Goal: Task Accomplishment & Management: Manage account settings

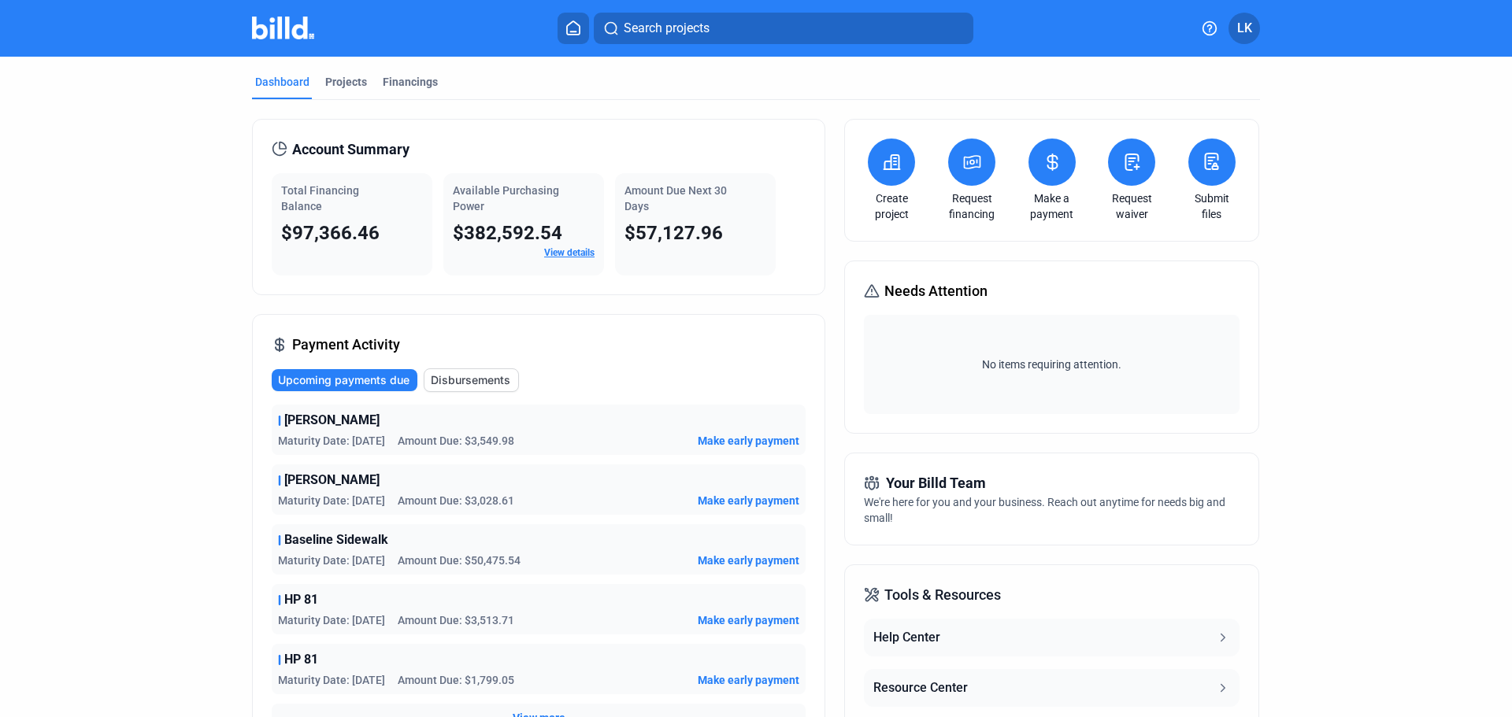
click at [1367, 302] on dashboard "Dashboard Projects Financings Account Summary Total Financing Balance $97,366.4…" at bounding box center [756, 539] width 1361 height 965
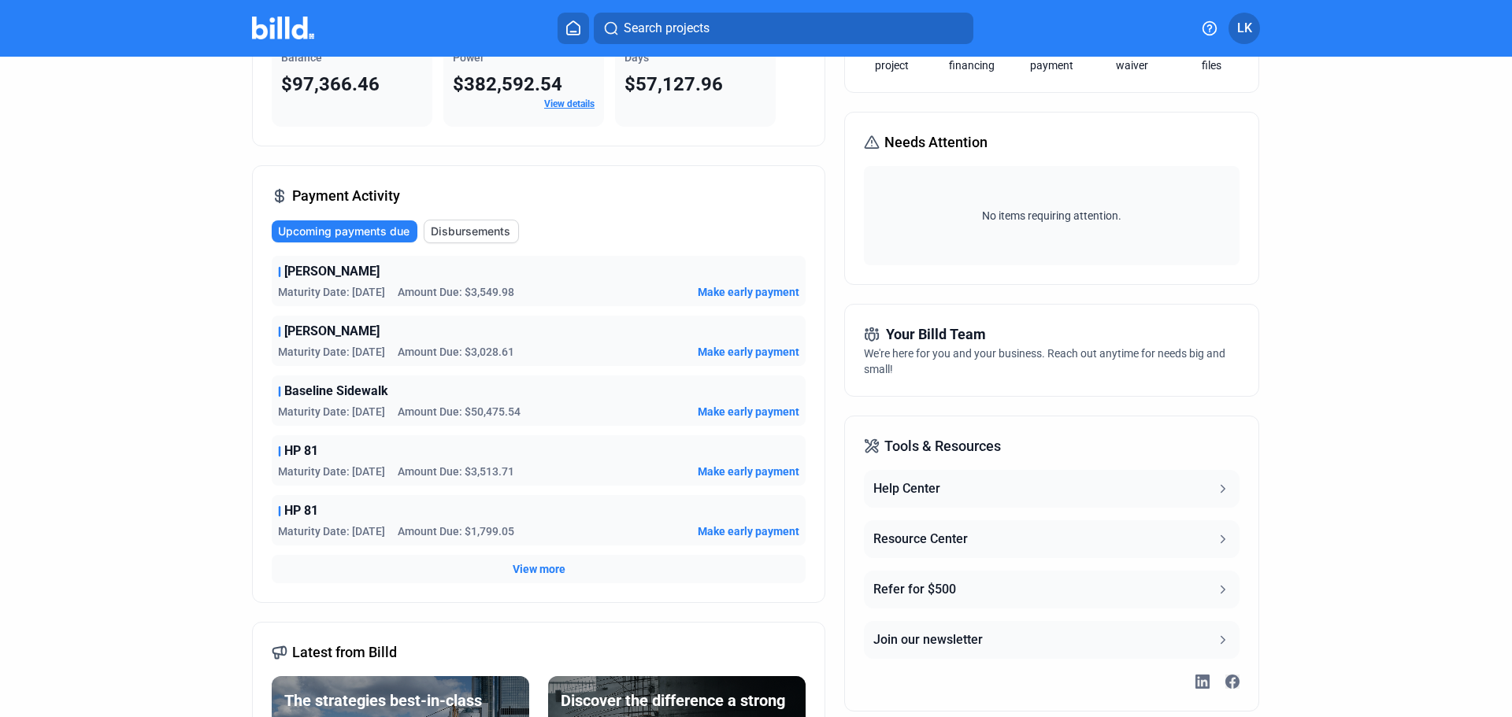
scroll to position [236, 0]
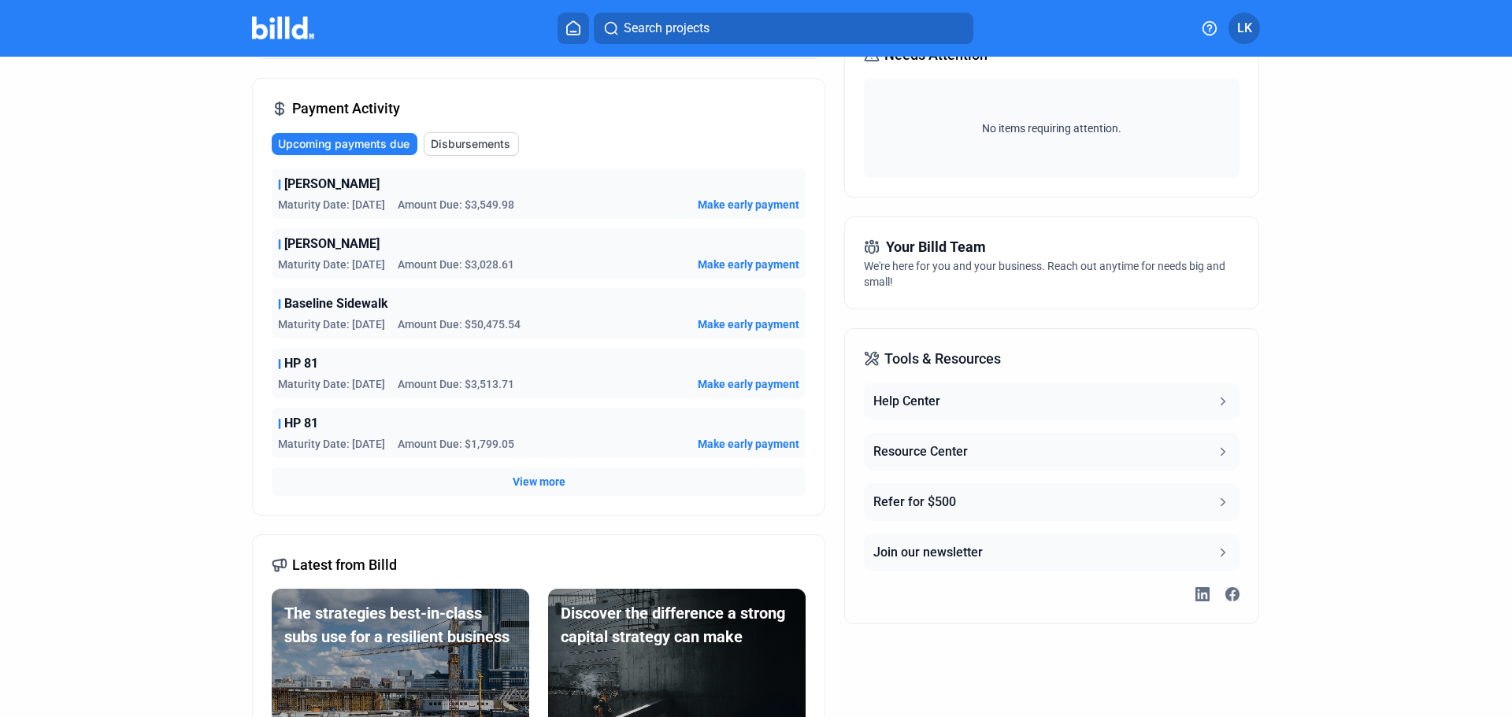
drag, startPoint x: 977, startPoint y: 569, endPoint x: 950, endPoint y: 659, distance: 94.4
click at [950, 659] on div "Create project Request financing Make a payment Request waiver Submit files Nee…" at bounding box center [1051, 325] width 414 height 884
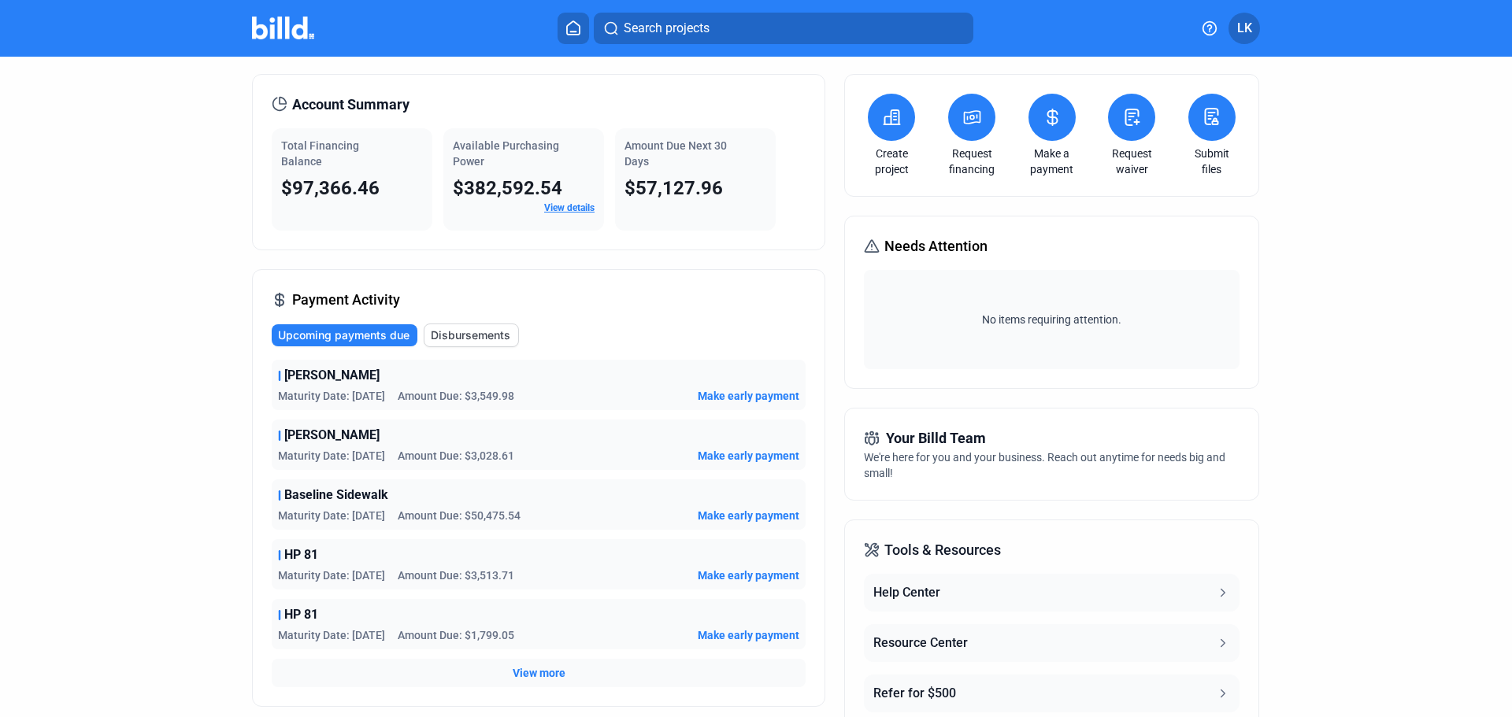
scroll to position [0, 0]
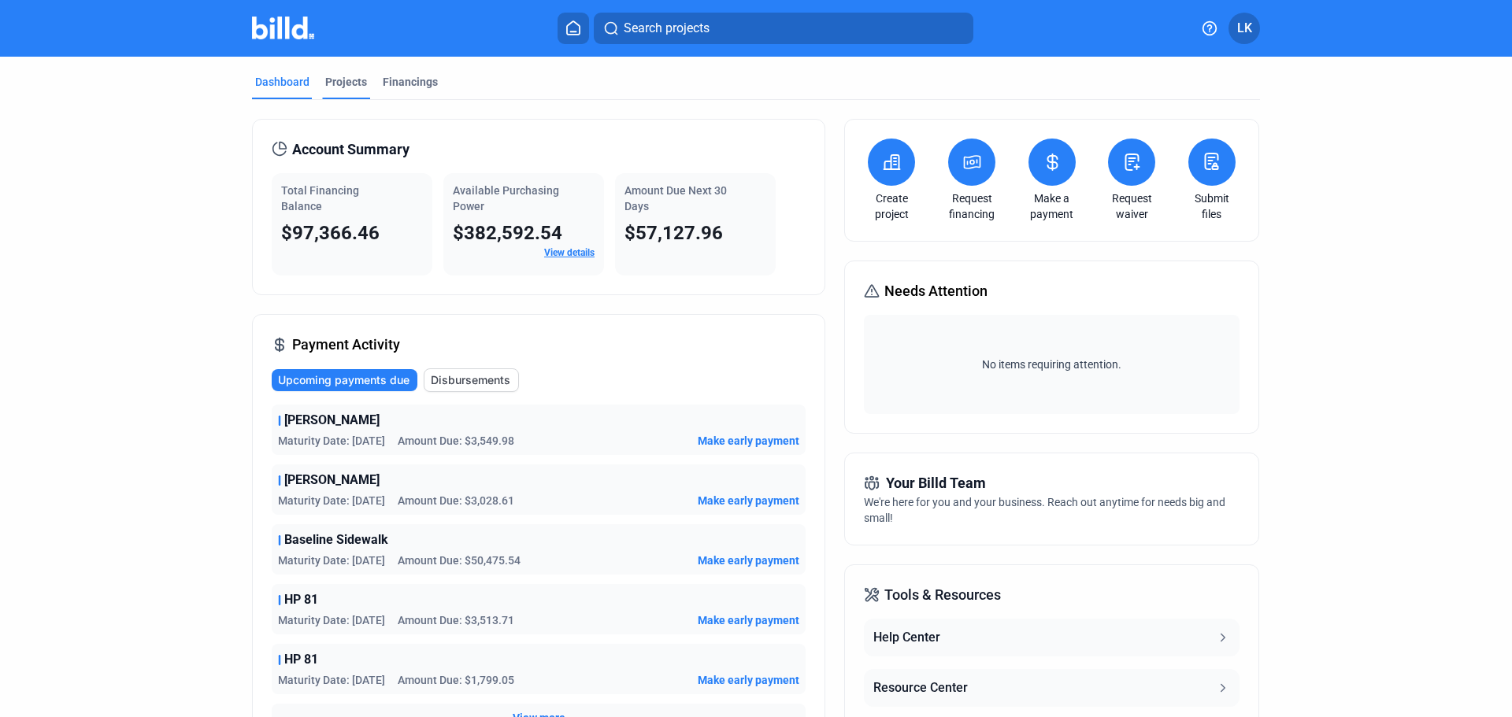
click at [348, 76] on div "Projects" at bounding box center [346, 82] width 42 height 16
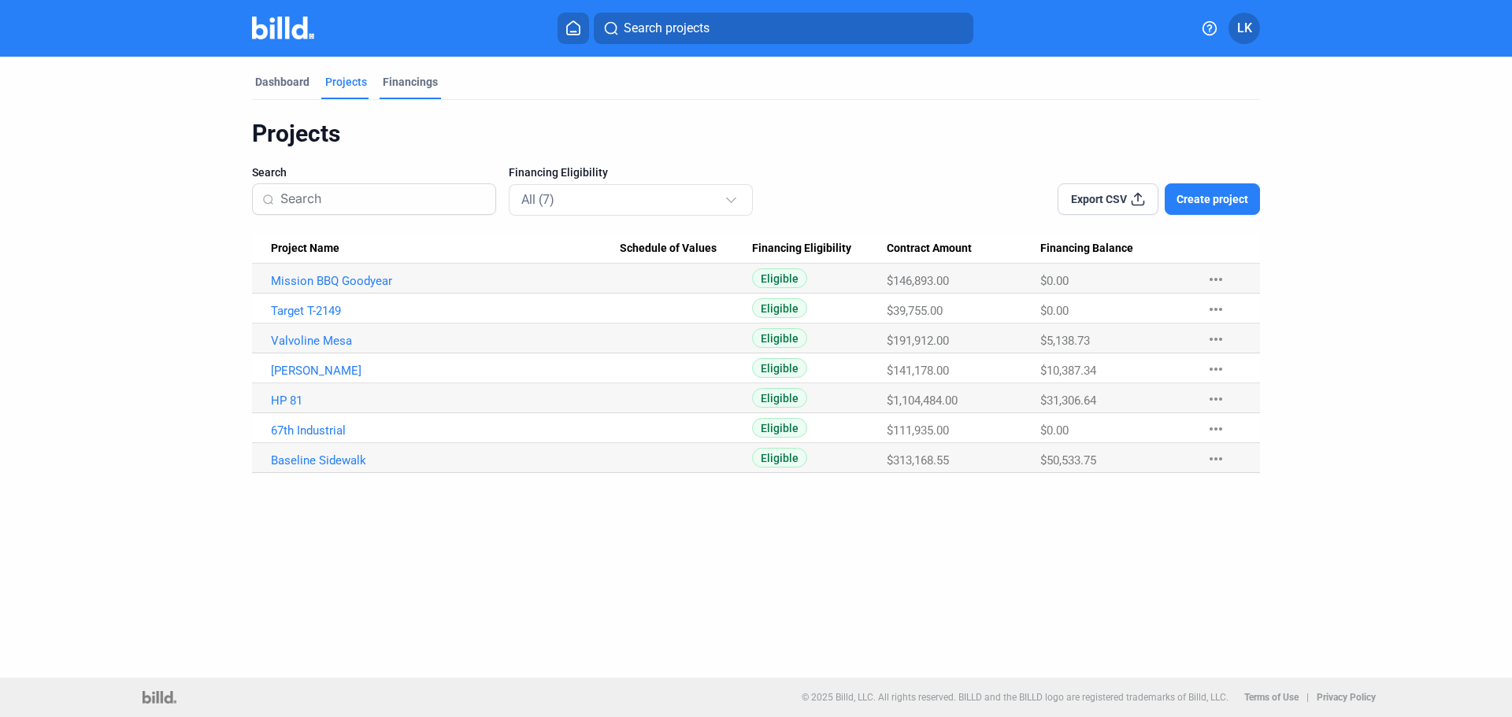
click at [403, 78] on div "Financings" at bounding box center [410, 82] width 55 height 16
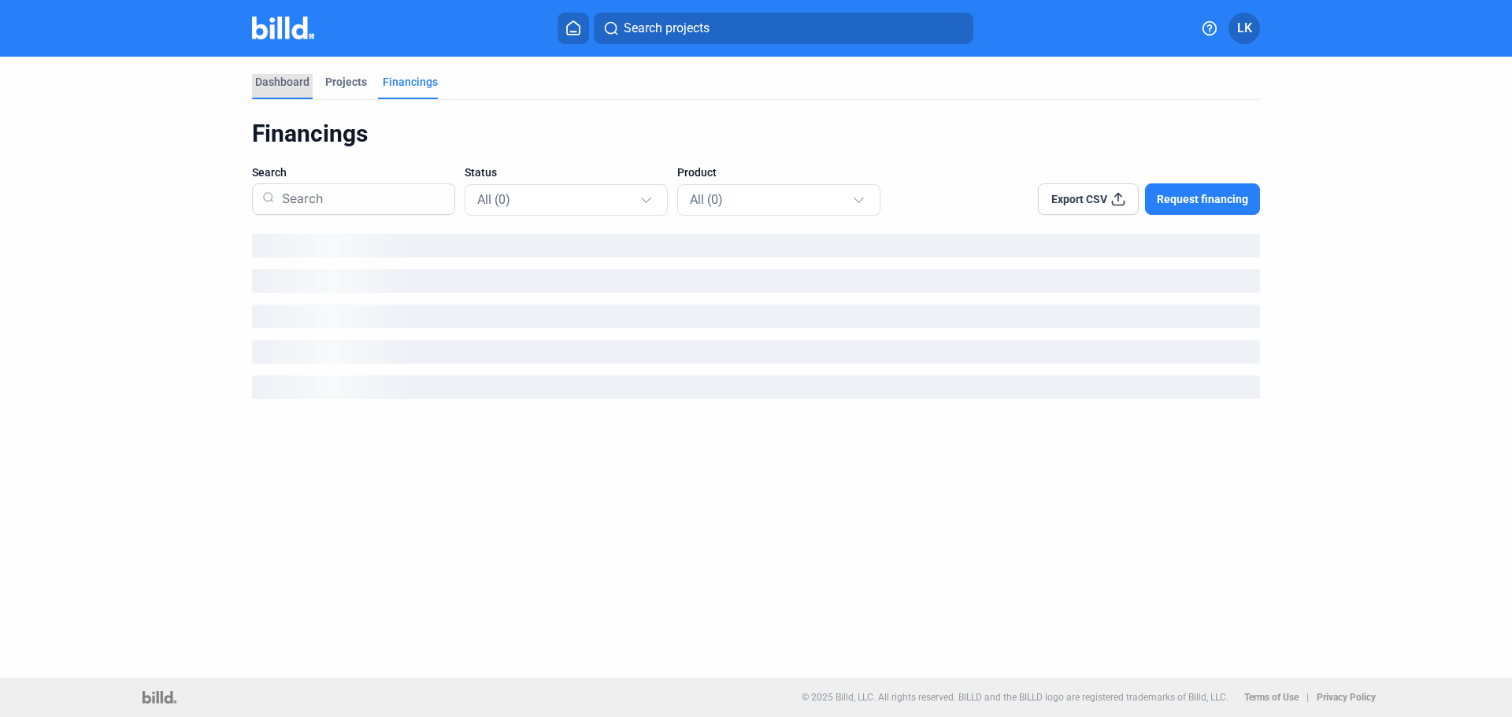
click at [297, 89] on div "Dashboard" at bounding box center [282, 82] width 54 height 16
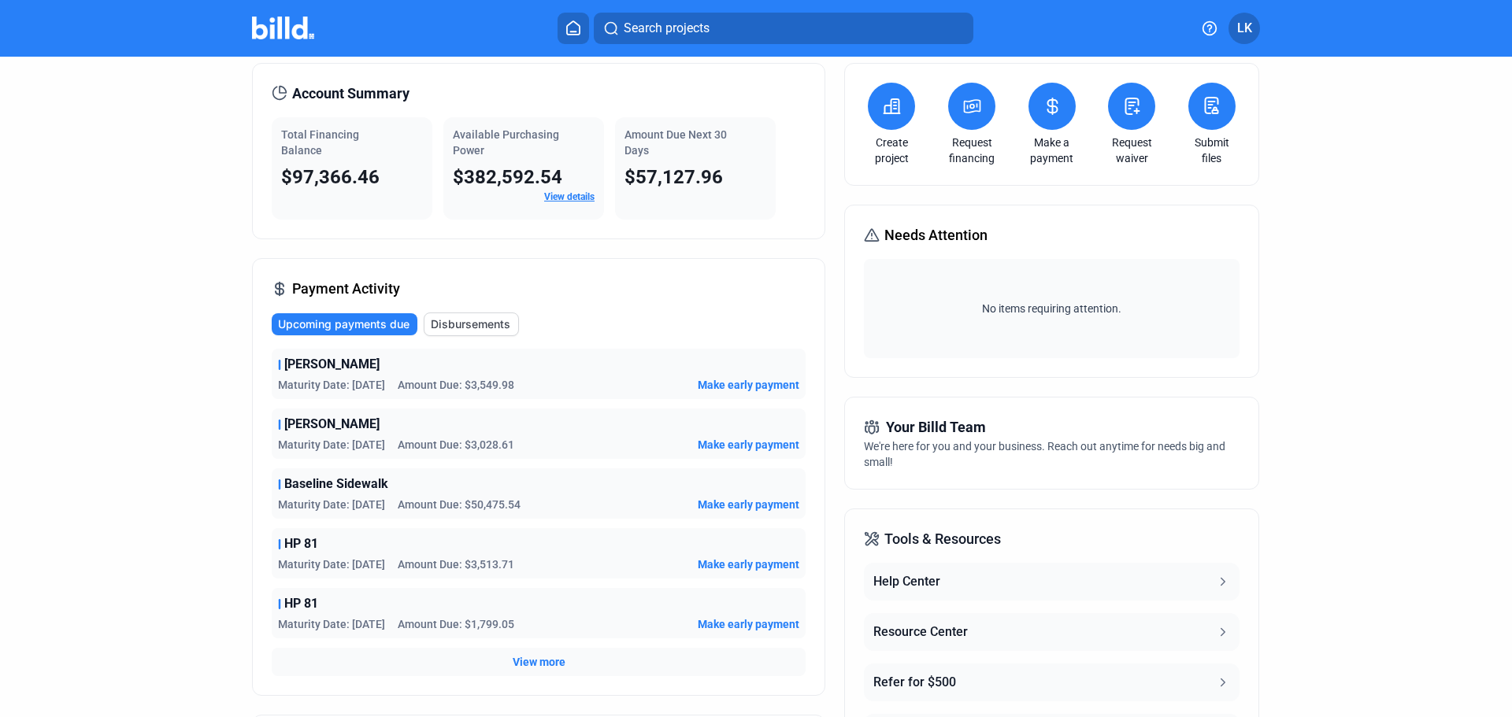
scroll to position [79, 0]
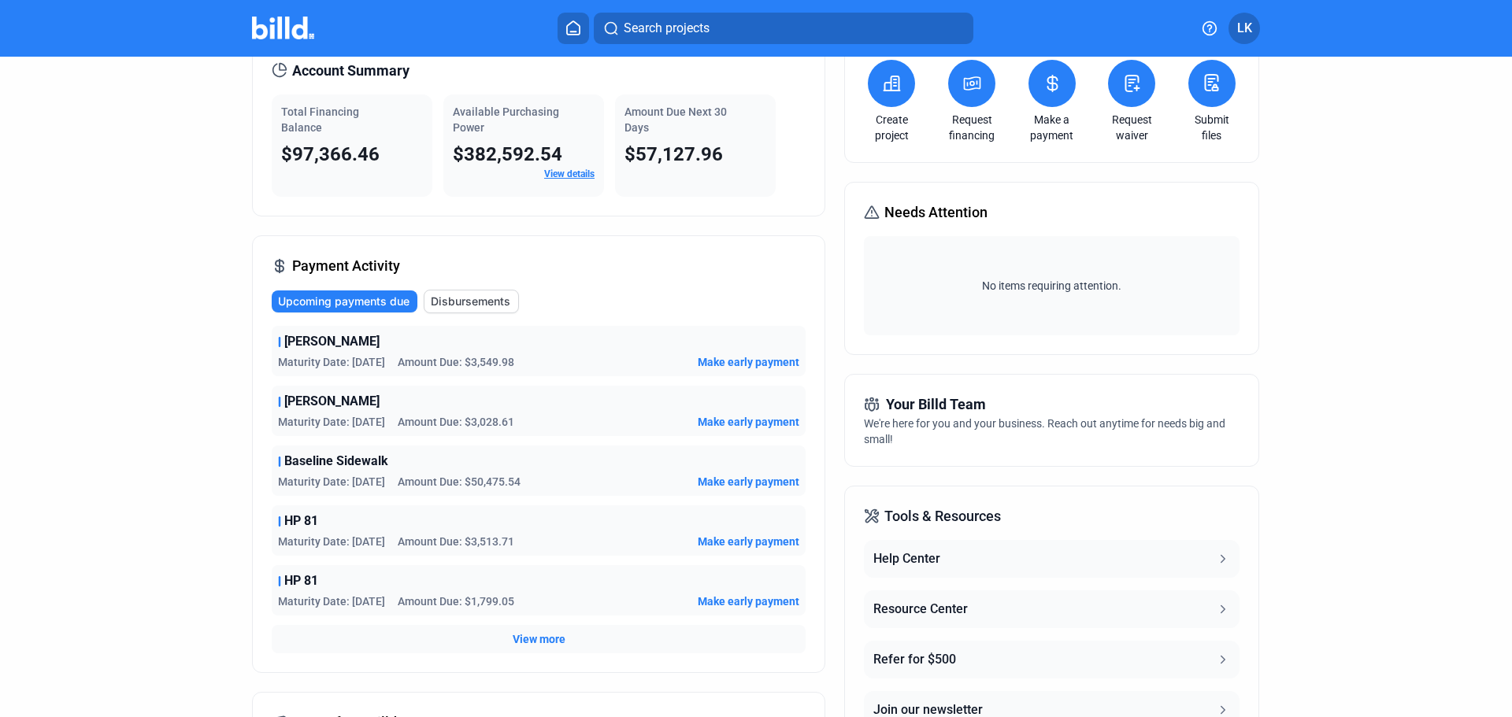
click at [910, 409] on span "Your Billd Team" at bounding box center [936, 405] width 100 height 22
click at [917, 443] on div "We're here for you and your business. Reach out anytime for needs big and small!" at bounding box center [1051, 431] width 375 height 31
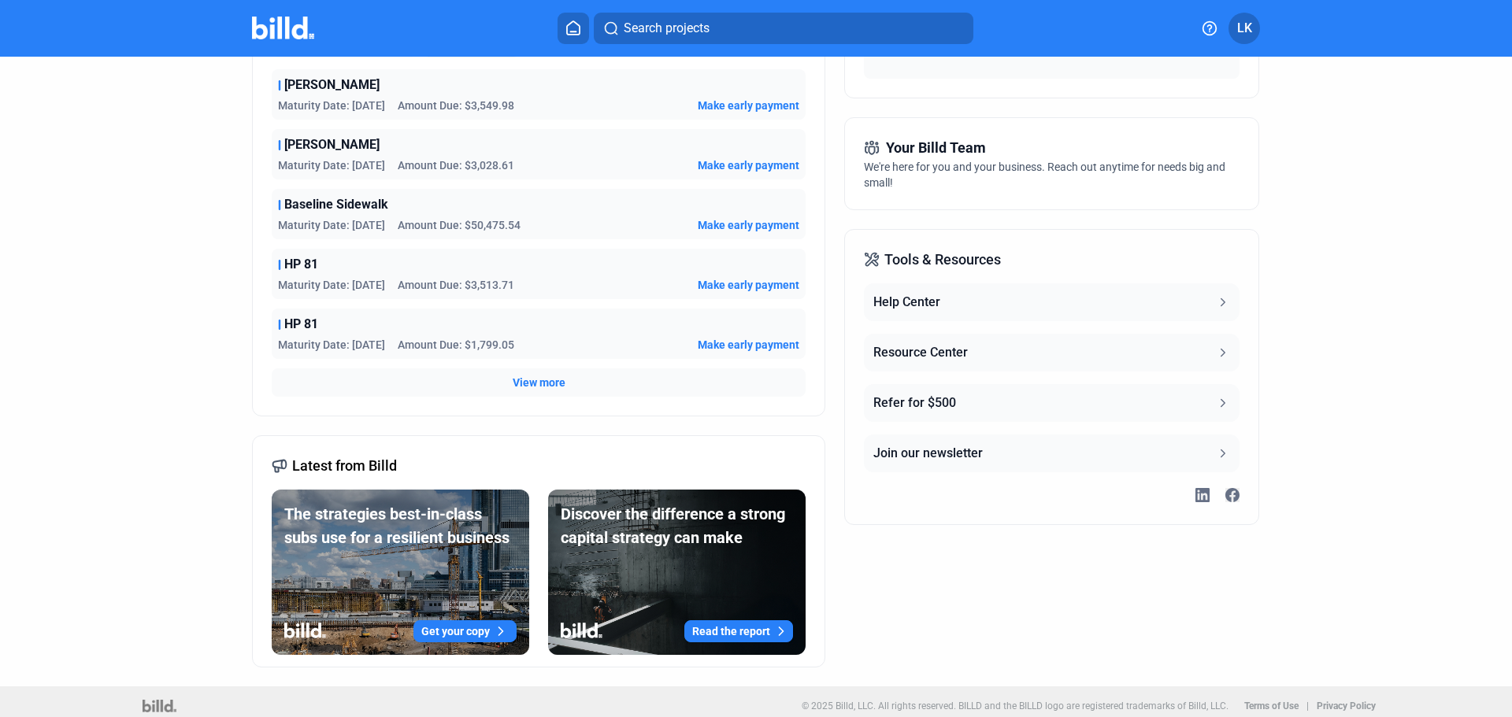
scroll to position [344, 0]
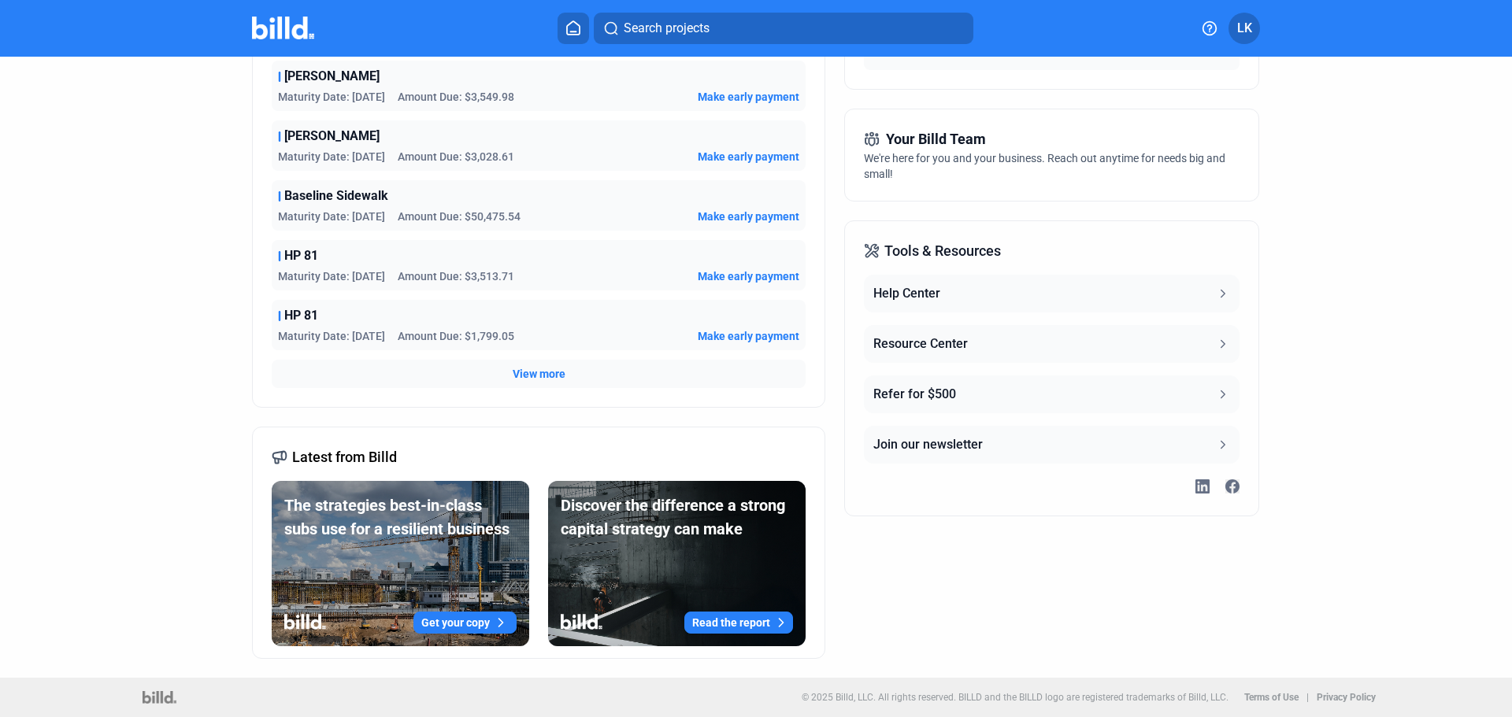
click at [965, 287] on button "Help Center" at bounding box center [1051, 294] width 375 height 38
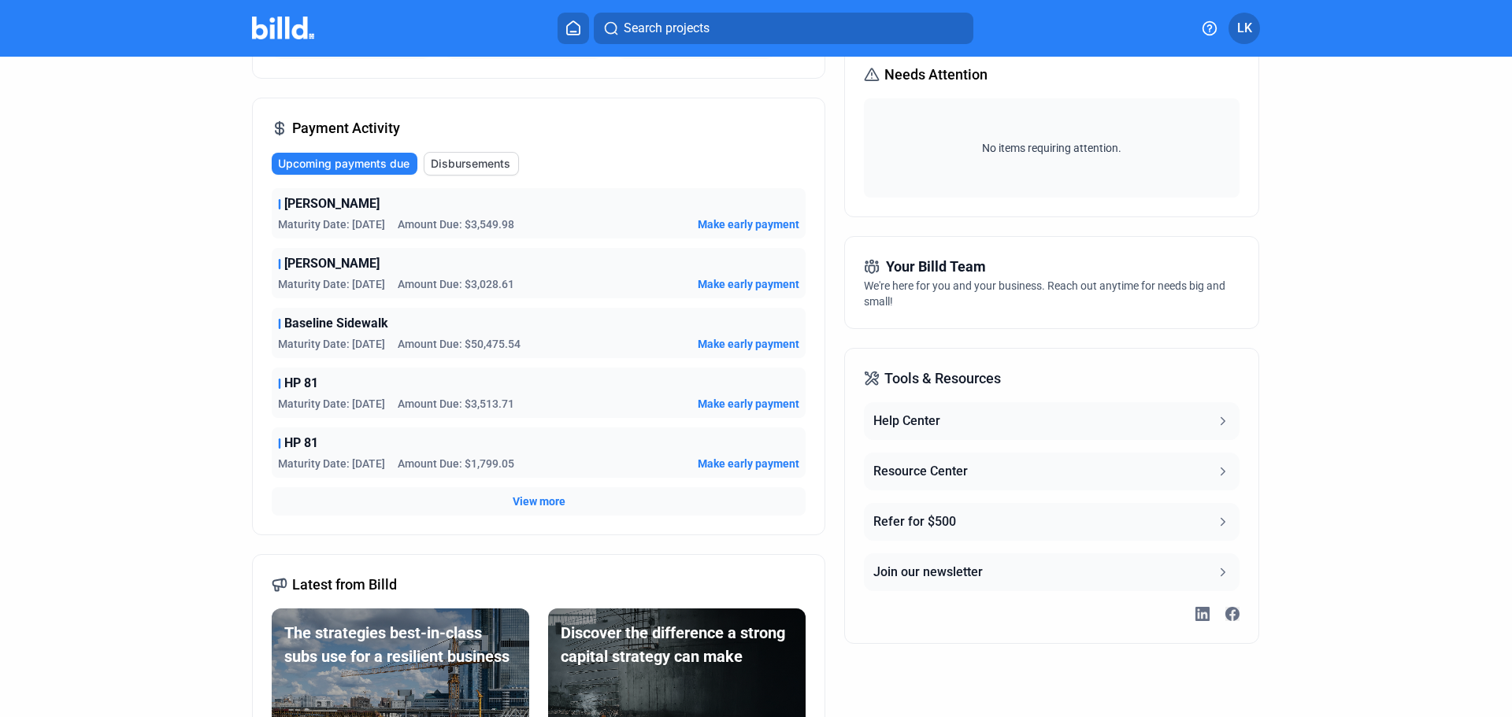
scroll to position [187, 0]
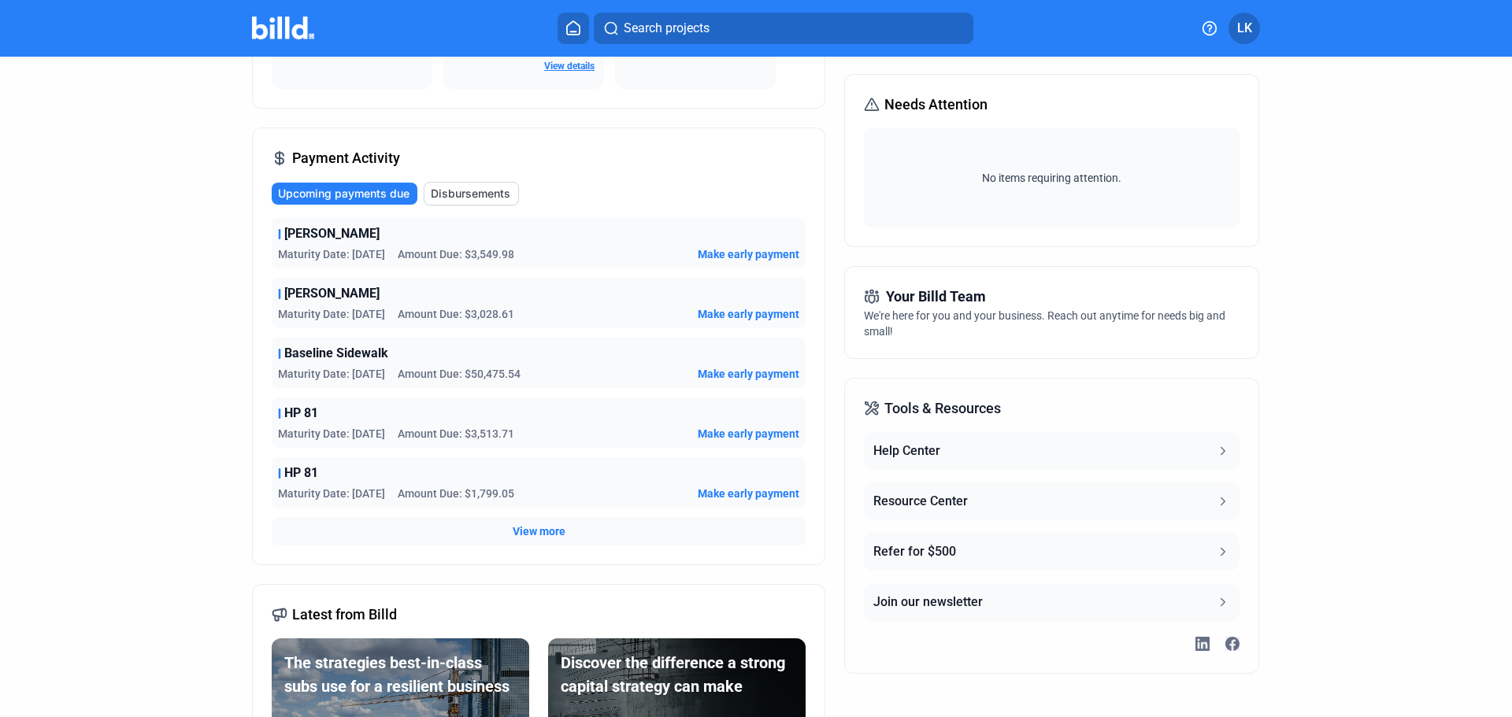
click at [1242, 29] on span "LK" at bounding box center [1244, 28] width 15 height 19
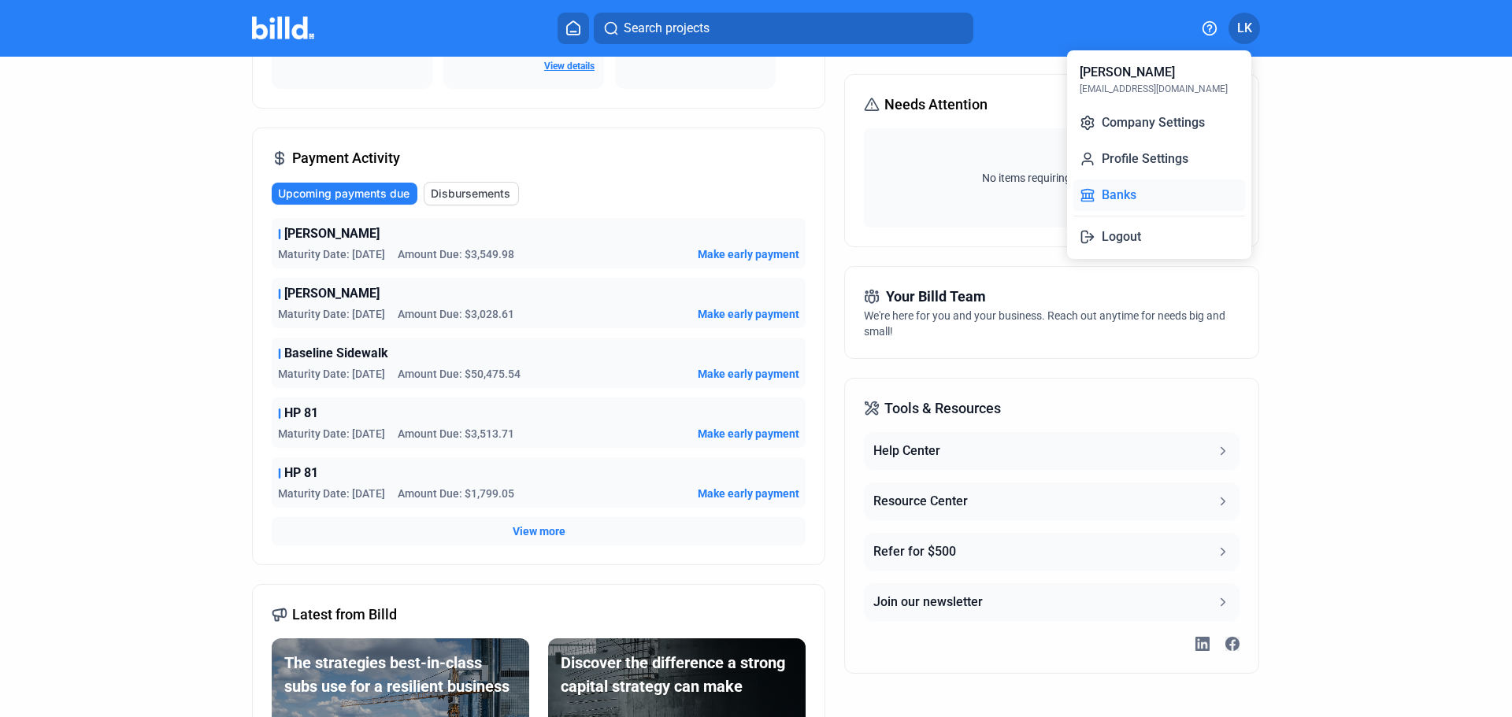
click at [1158, 188] on button "Banks" at bounding box center [1159, 195] width 172 height 31
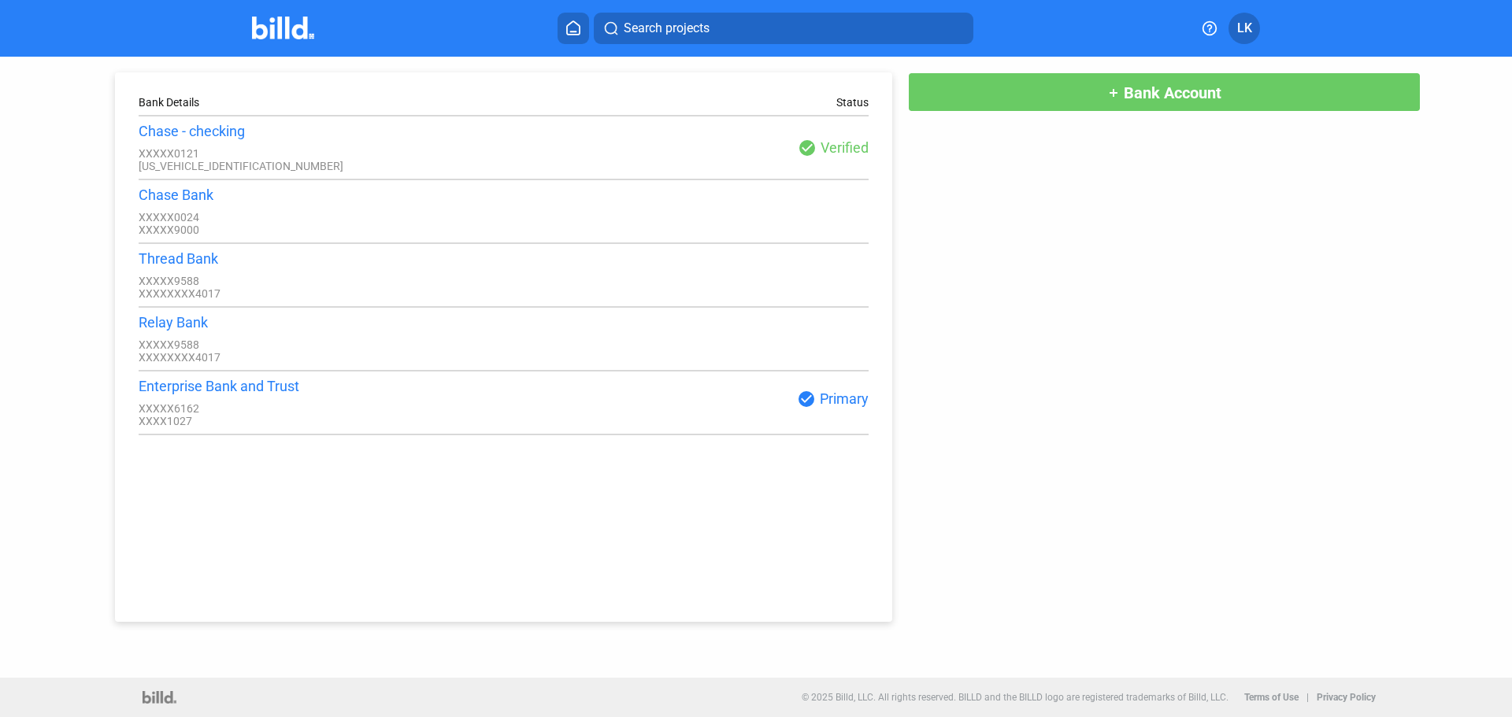
click at [176, 415] on div "XXXXX6162" at bounding box center [321, 408] width 365 height 13
click at [182, 415] on div "XXXXX6162" at bounding box center [321, 408] width 365 height 13
click at [206, 389] on div "Enterprise Bank and Trust" at bounding box center [321, 386] width 365 height 17
drag, startPoint x: 326, startPoint y: 397, endPoint x: 385, endPoint y: 400, distance: 59.1
click at [327, 395] on div "Enterprise Bank and Trust" at bounding box center [321, 386] width 365 height 17
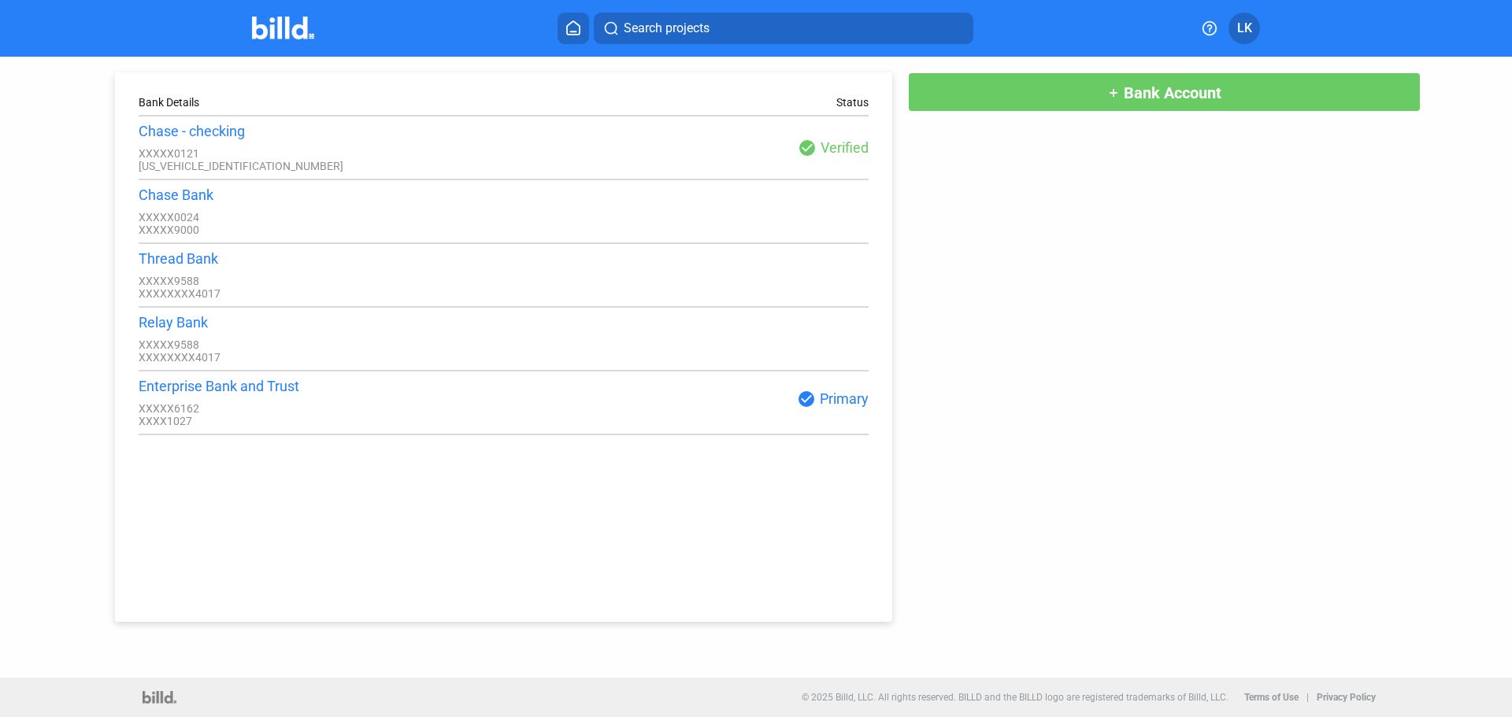
drag, startPoint x: 737, startPoint y: 427, endPoint x: 857, endPoint y: 420, distance: 119.9
click at [739, 417] on div "check_circle Primary" at bounding box center [685, 403] width 365 height 27
click at [257, 395] on div "Enterprise Bank and Trust" at bounding box center [321, 386] width 365 height 17
click at [819, 137] on div "Chase - checking XXXXX0121 [US_VEHICLE_IDENTIFICATION_NUMBER] check_circle Veri…" at bounding box center [504, 148] width 730 height 50
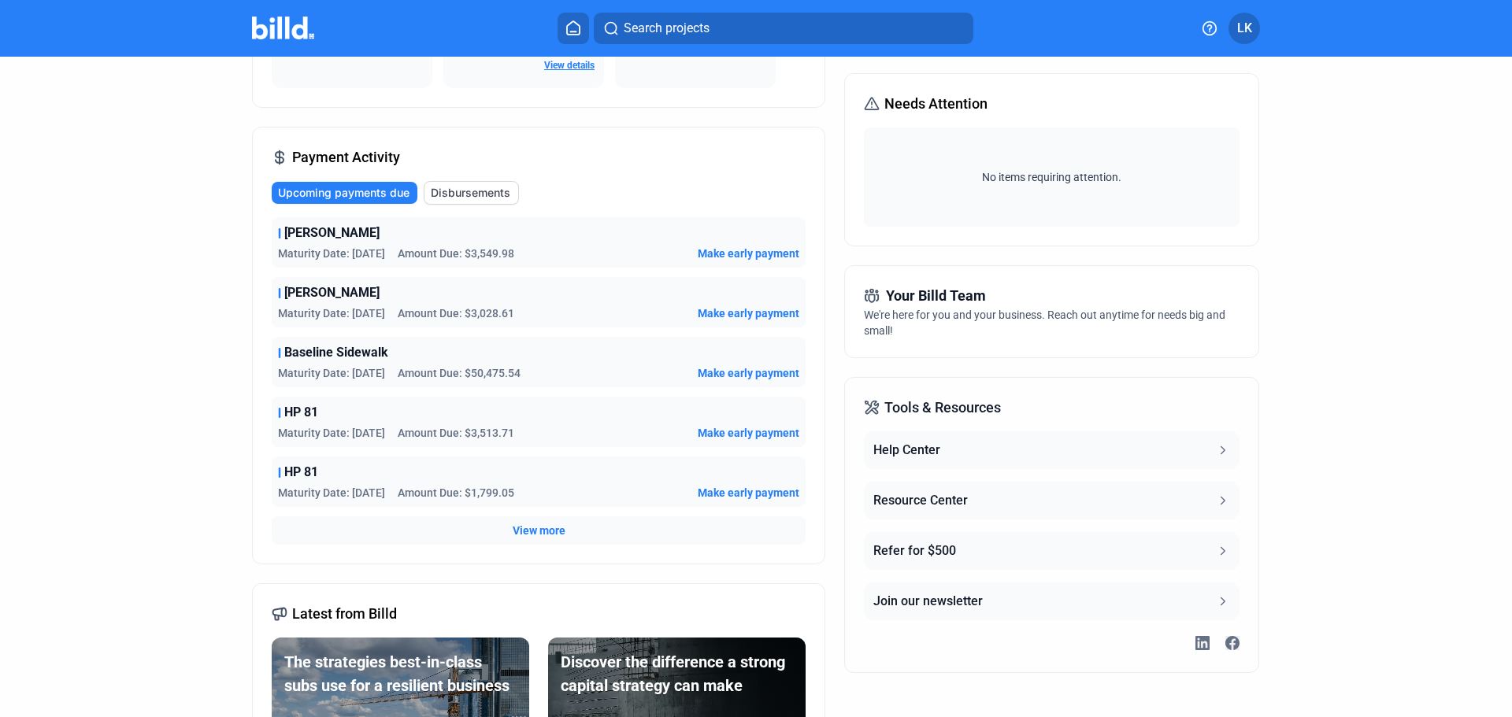
scroll to position [187, 0]
click at [235, 43] on div "Search projects LK" at bounding box center [756, 28] width 1228 height 31
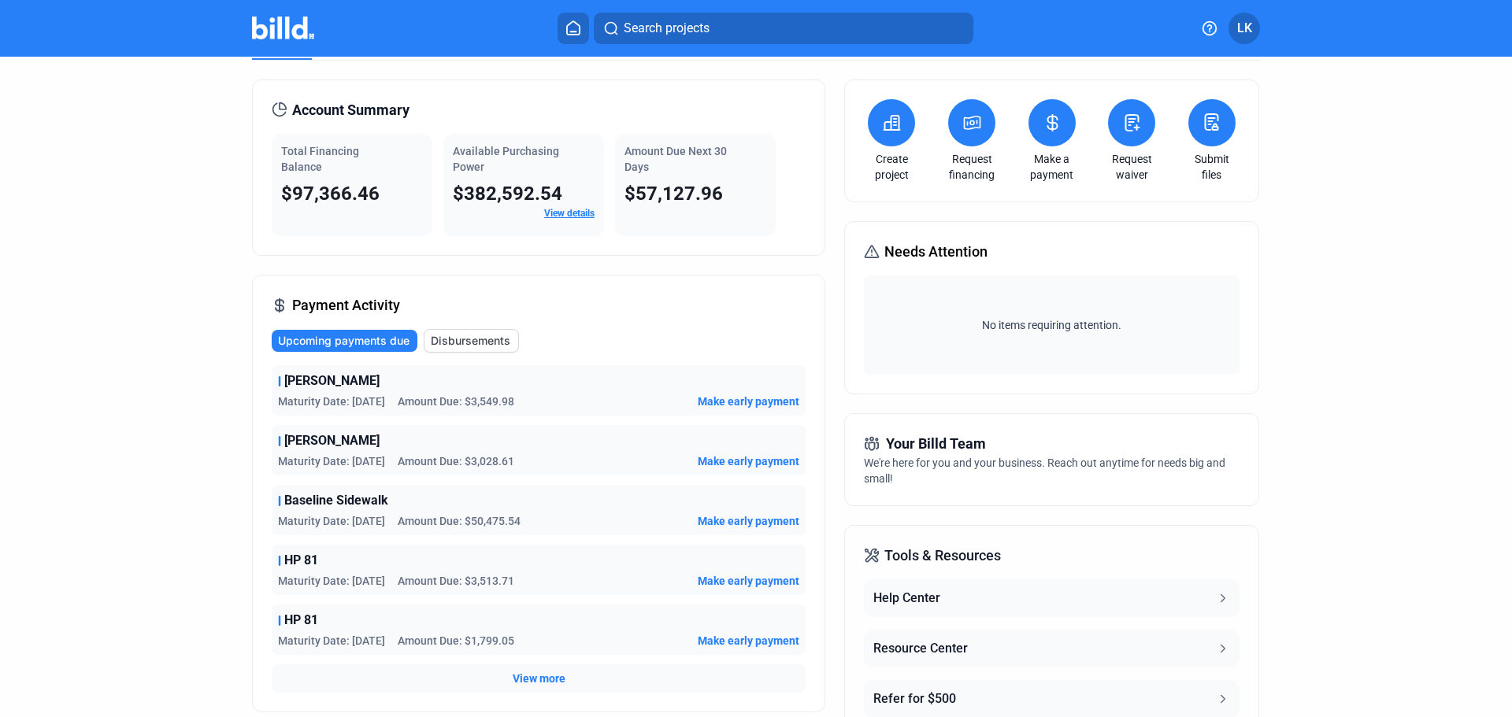
scroll to position [29, 0]
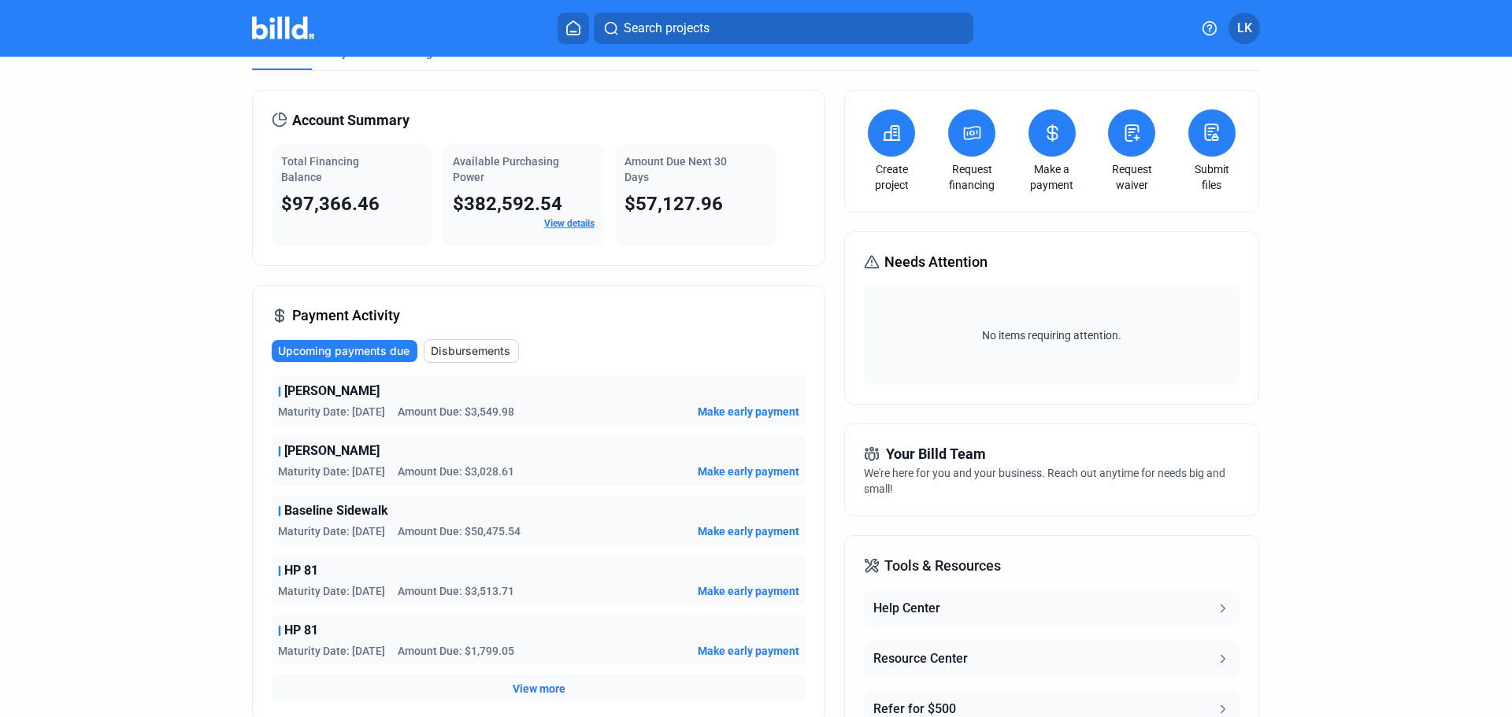
click at [1258, 28] on button "LK" at bounding box center [1243, 28] width 31 height 31
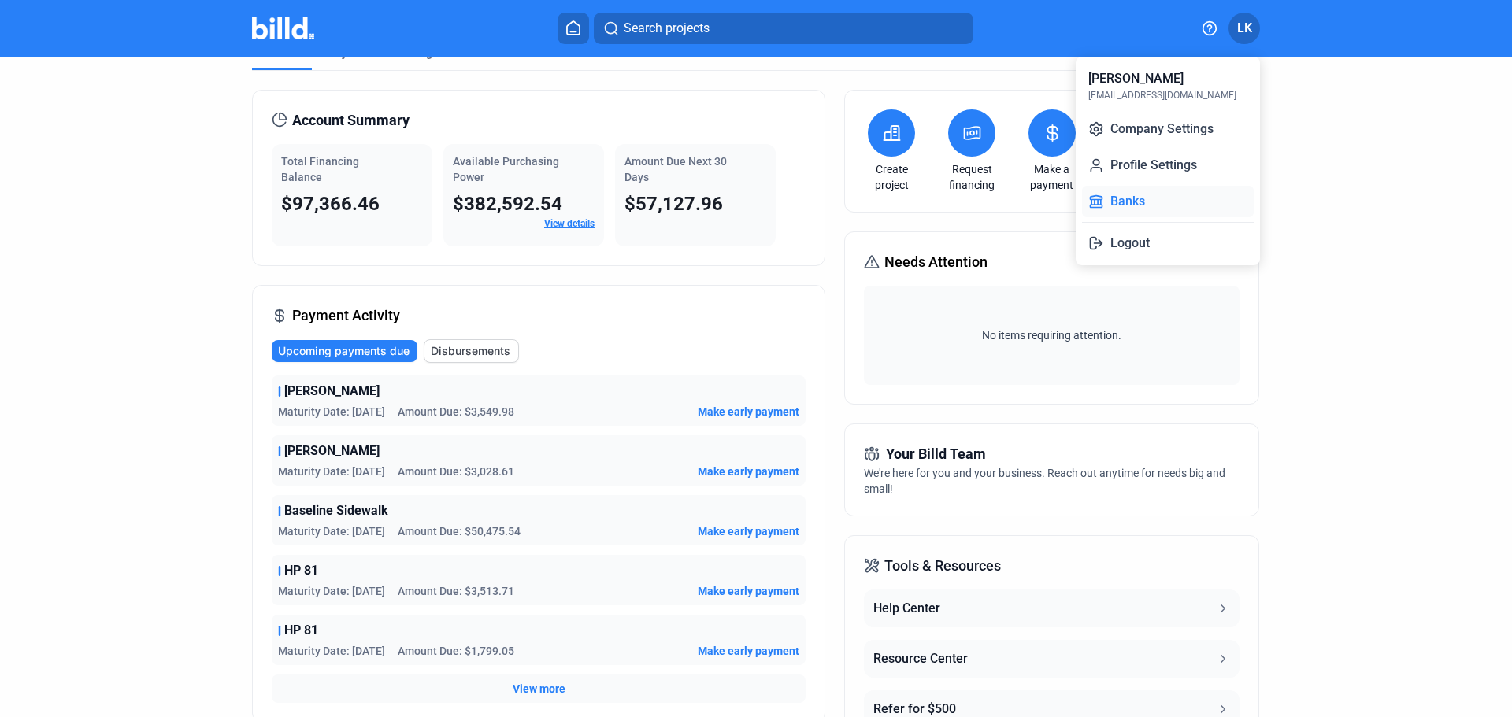
click at [1143, 196] on button "Banks" at bounding box center [1168, 201] width 172 height 31
